Goal: Find specific page/section: Find specific page/section

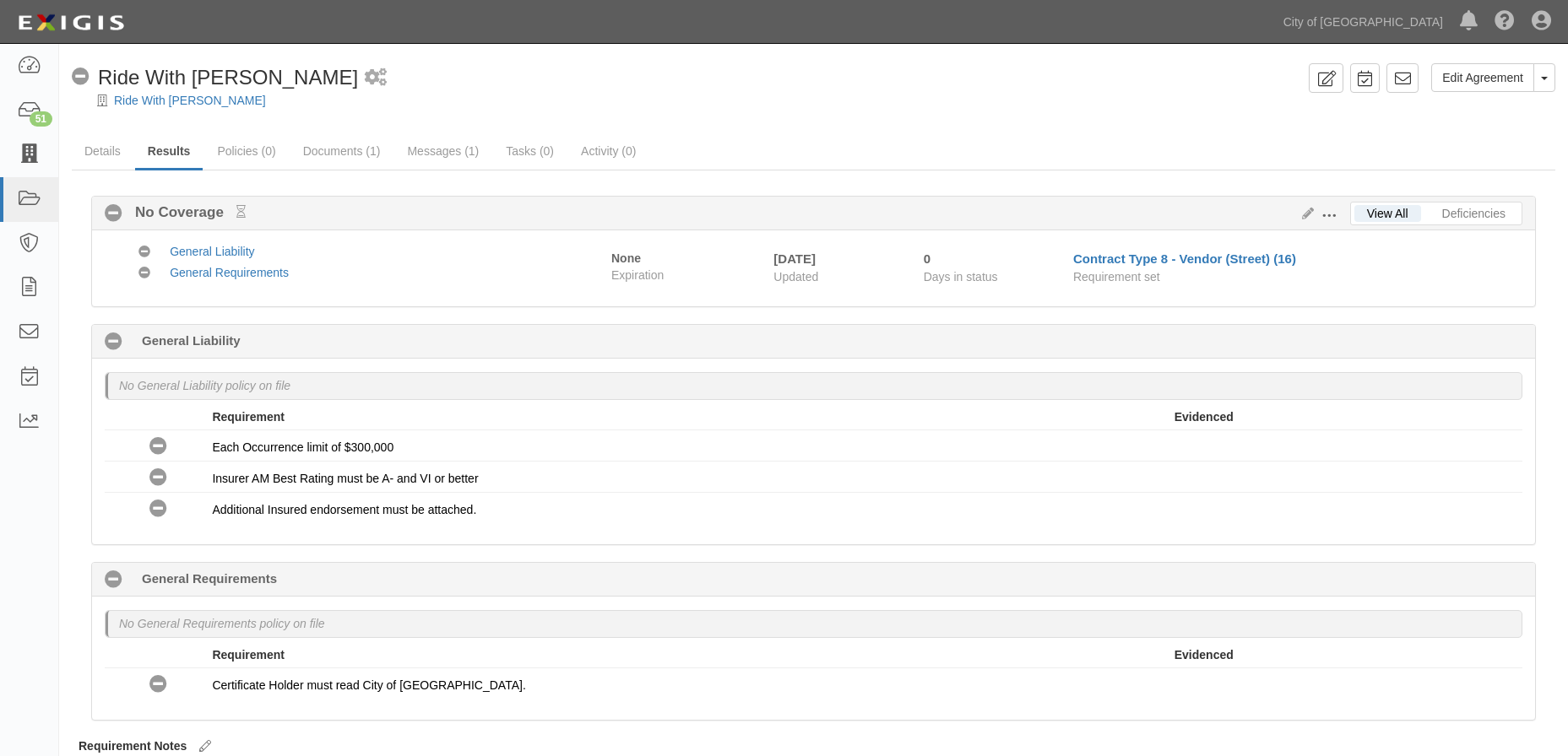
click at [24, 160] on icon at bounding box center [29, 154] width 24 height 20
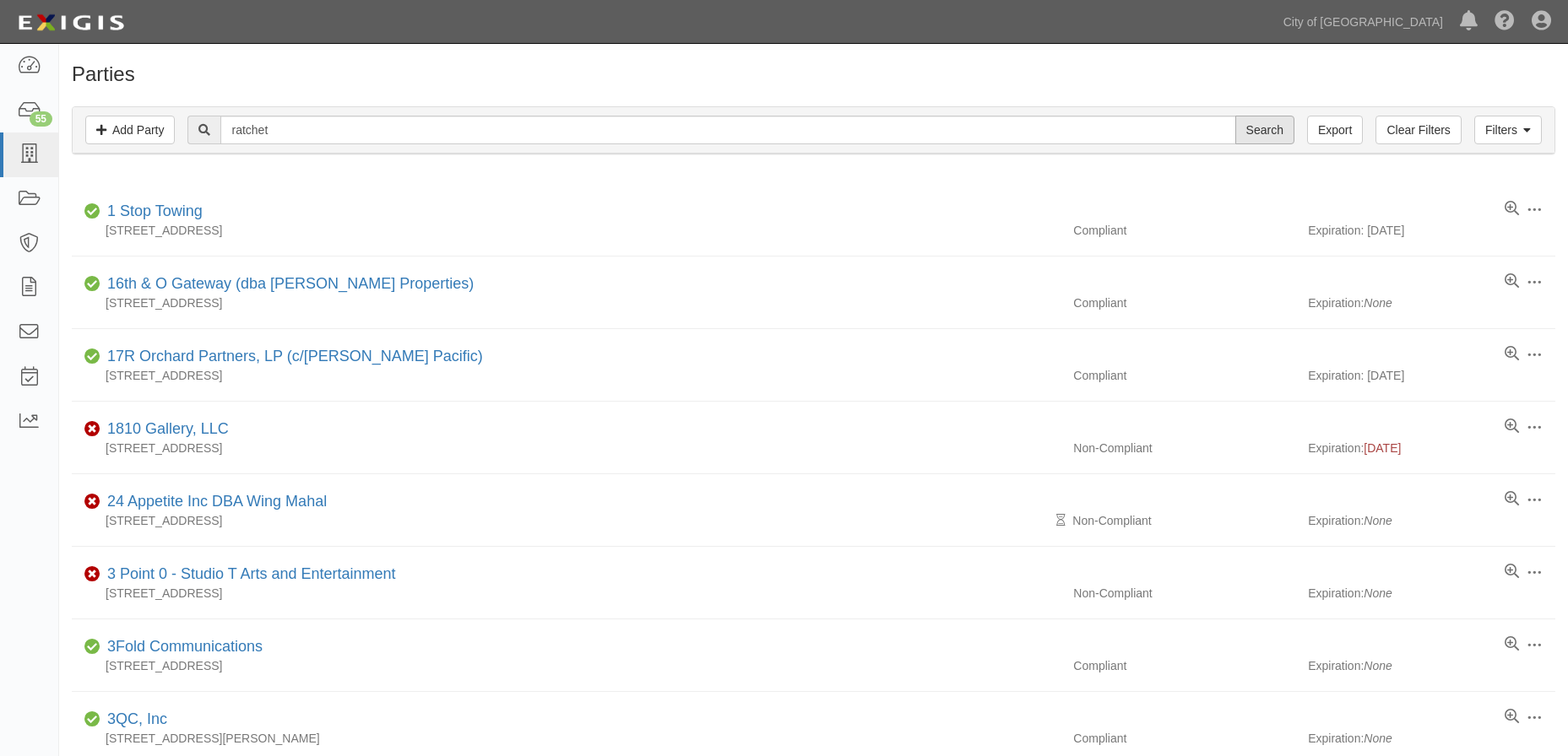
type input "ratchet"
click at [1274, 134] on input "Search" at bounding box center [1264, 130] width 59 height 29
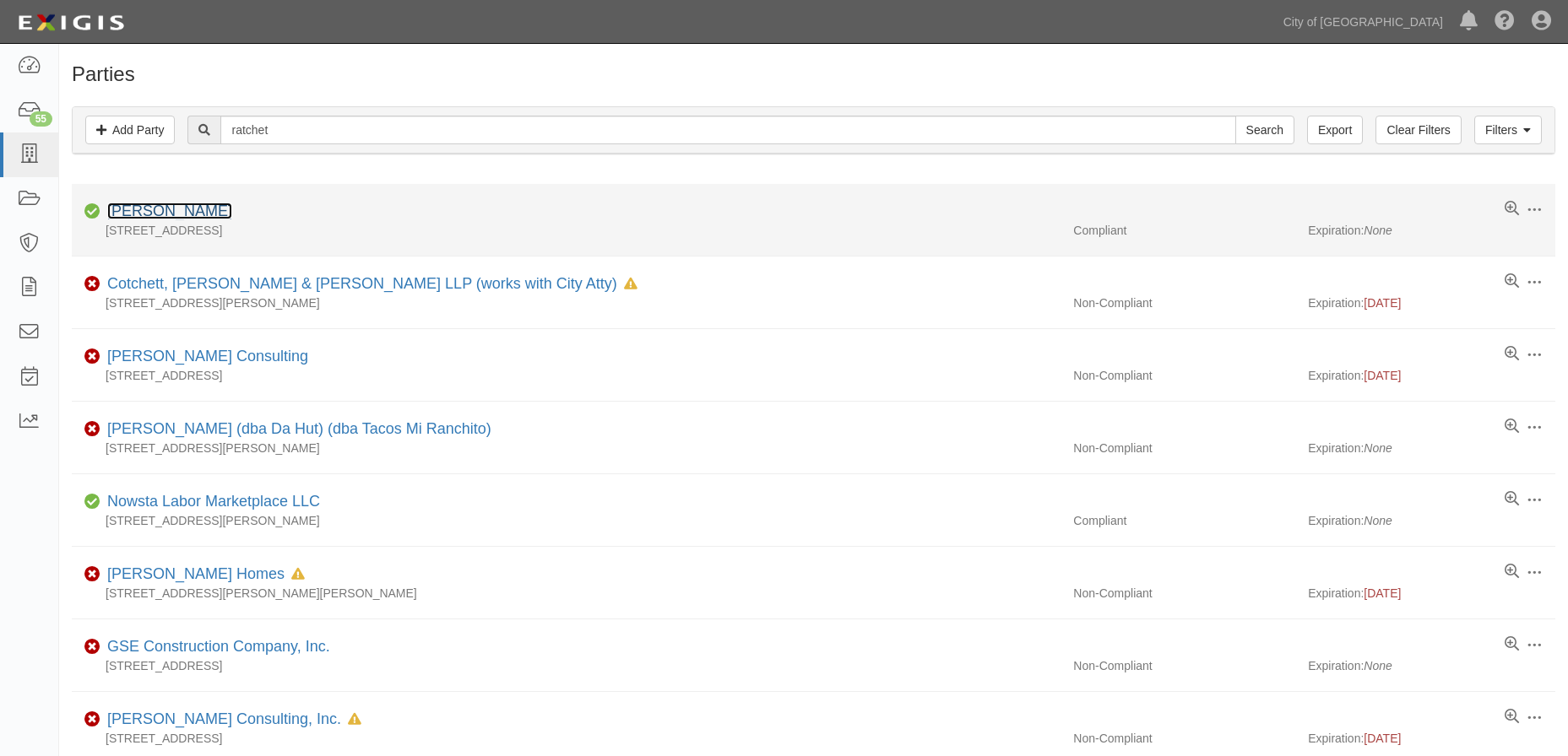
click at [182, 207] on link "[PERSON_NAME]" at bounding box center [170, 211] width 125 height 17
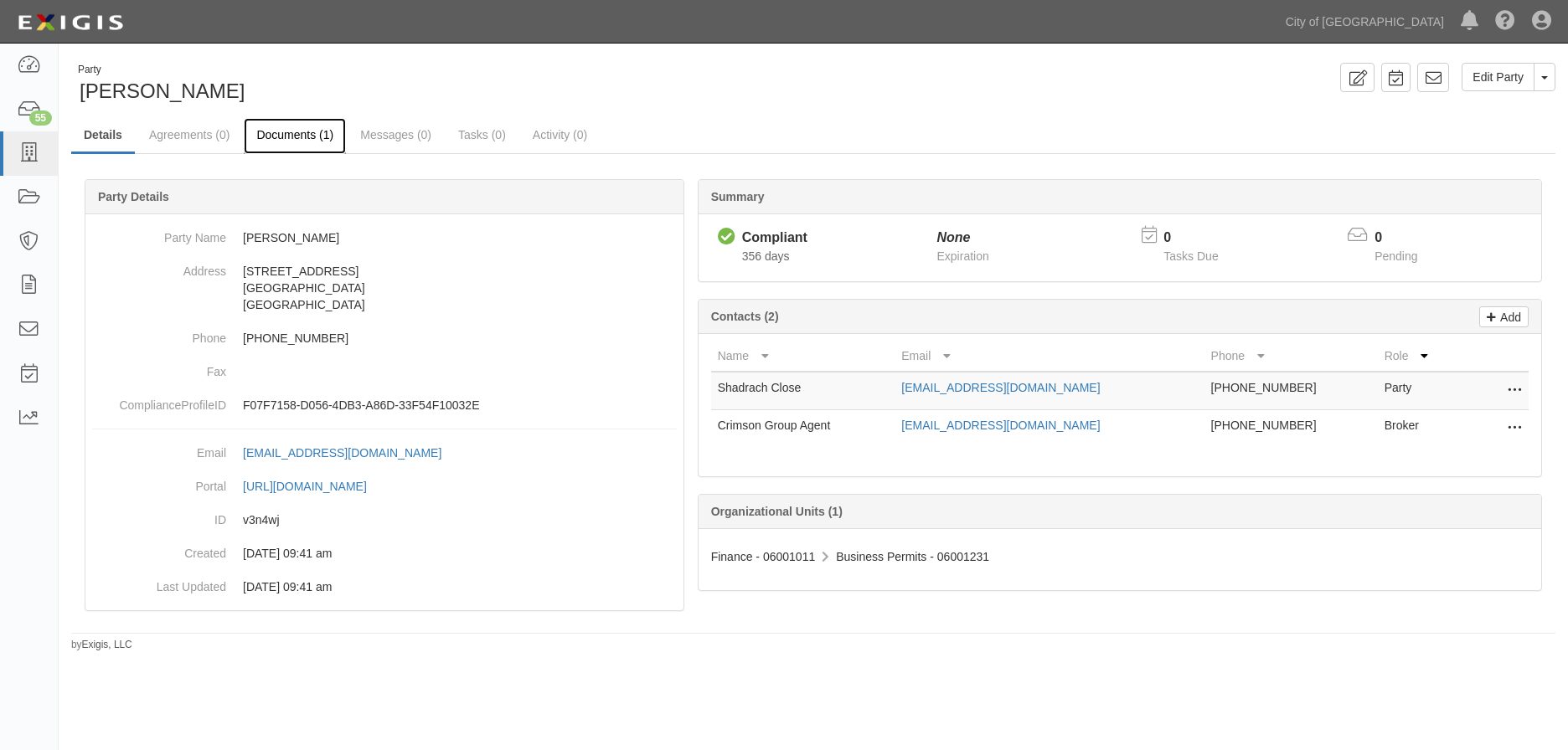
click at [315, 139] on link "Documents (1)" at bounding box center [294, 136] width 102 height 36
